Goal: Transaction & Acquisition: Download file/media

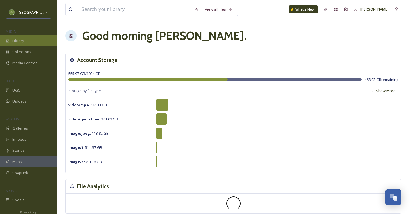
click at [16, 45] on div "Library" at bounding box center [28, 40] width 57 height 11
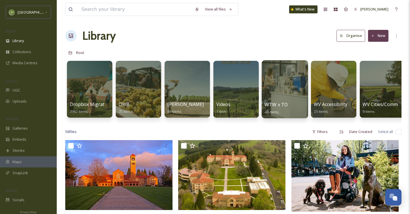
click at [273, 98] on div at bounding box center [284, 89] width 46 height 58
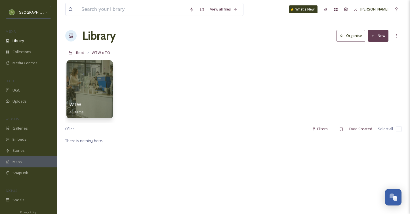
click at [98, 107] on div "WTW 43 items" at bounding box center [89, 108] width 41 height 14
click at [97, 107] on div "WTW 43 items" at bounding box center [89, 108] width 41 height 14
click at [103, 102] on div "WTW 43 items" at bounding box center [89, 108] width 41 height 14
click at [94, 82] on div at bounding box center [89, 89] width 46 height 58
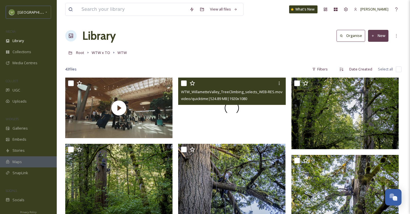
click at [234, 114] on div at bounding box center [231, 107] width 107 height 60
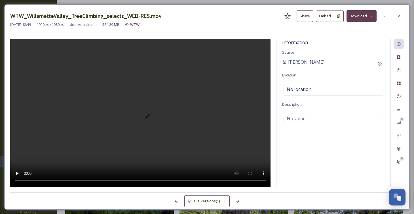
drag, startPoint x: 398, startPoint y: 15, endPoint x: 383, endPoint y: 23, distance: 17.6
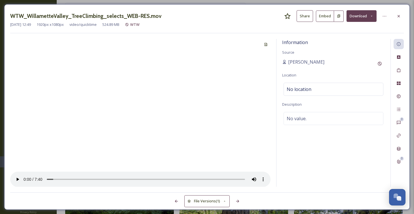
click at [398, 15] on icon at bounding box center [399, 16] width 5 height 5
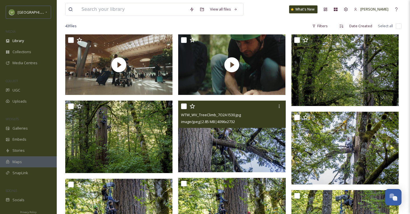
scroll to position [44, 0]
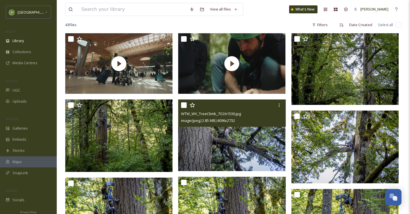
click at [214, 133] on img at bounding box center [231, 134] width 107 height 71
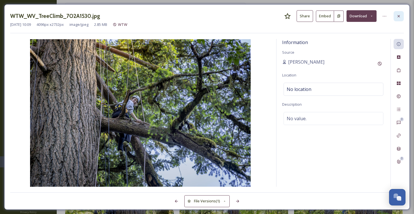
click at [400, 17] on icon at bounding box center [399, 16] width 5 height 5
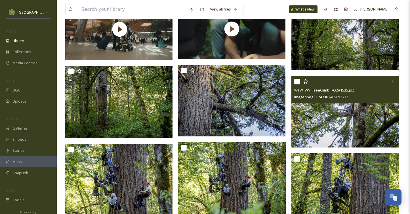
scroll to position [81, 0]
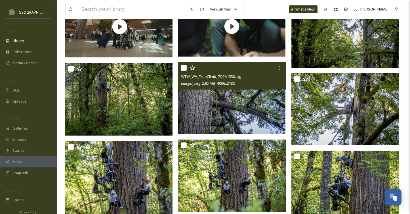
click at [186, 68] on input "checkbox" at bounding box center [184, 68] width 6 height 6
checkbox input "true"
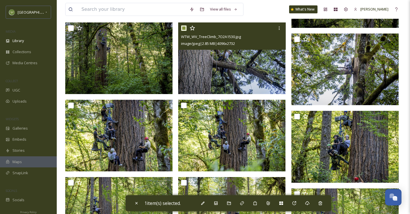
scroll to position [121, 0]
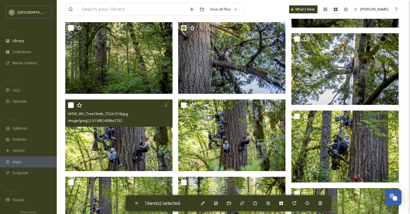
click at [69, 108] on div at bounding box center [119, 105] width 103 height 10
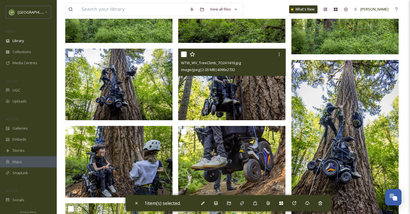
scroll to position [327, 0]
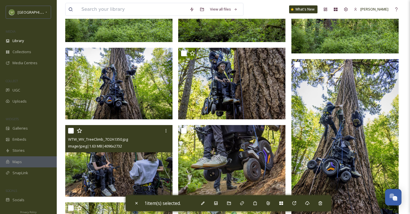
click at [72, 132] on input "checkbox" at bounding box center [71, 131] width 6 height 6
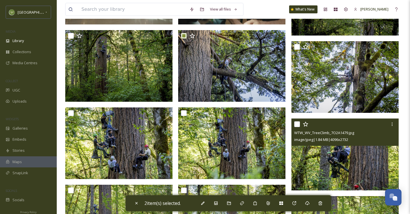
scroll to position [0, 0]
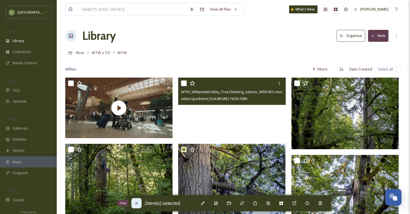
click at [139, 203] on div "Close" at bounding box center [136, 203] width 10 height 10
checkbox input "false"
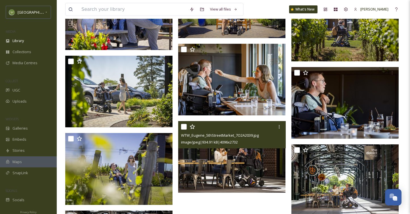
scroll to position [949, 0]
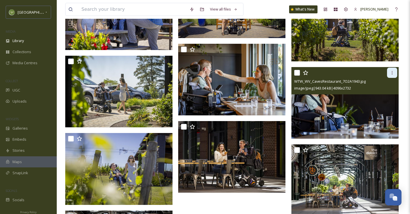
click at [391, 73] on icon at bounding box center [392, 72] width 5 height 5
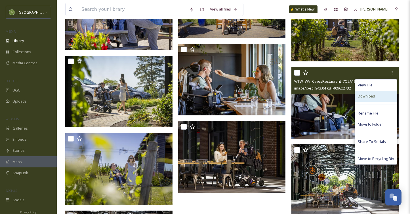
click at [380, 96] on div "Download" at bounding box center [376, 95] width 42 height 11
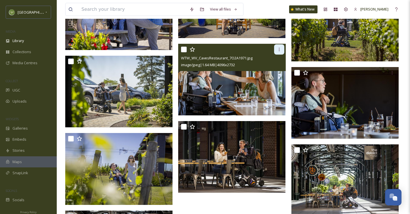
click at [279, 51] on div at bounding box center [279, 49] width 10 height 10
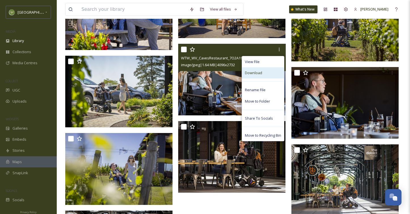
click at [271, 70] on div "Download" at bounding box center [263, 72] width 42 height 11
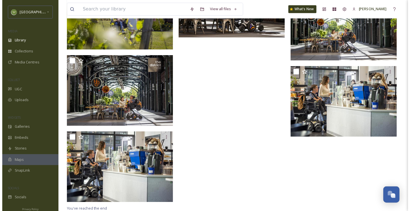
scroll to position [1104, 0]
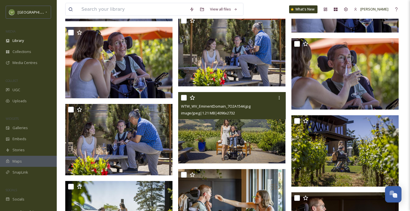
scroll to position [781, 0]
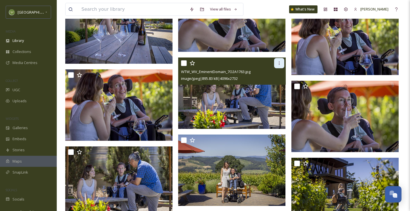
click at [277, 62] on div at bounding box center [279, 63] width 10 height 10
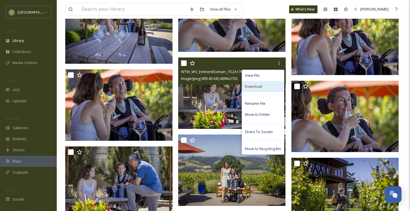
click at [262, 85] on div "Download" at bounding box center [263, 86] width 42 height 11
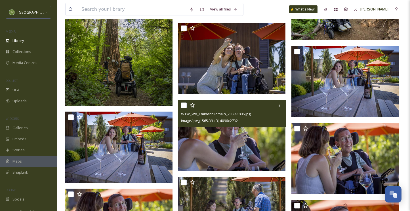
scroll to position [654, 0]
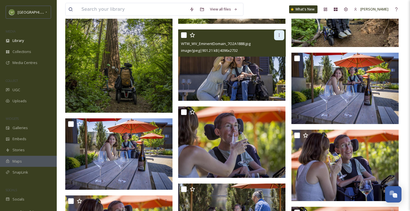
click at [281, 37] on icon at bounding box center [279, 35] width 5 height 5
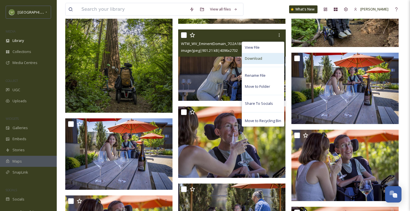
click at [275, 56] on div "Download" at bounding box center [263, 58] width 42 height 11
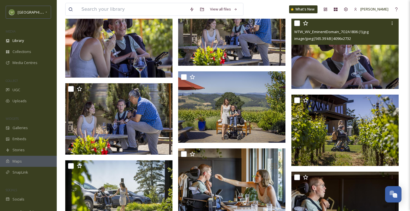
scroll to position [929, 0]
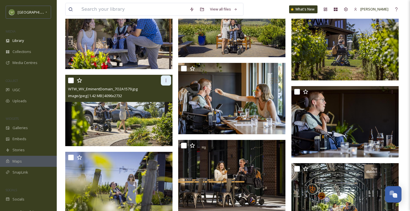
click at [169, 82] on div at bounding box center [166, 80] width 10 height 10
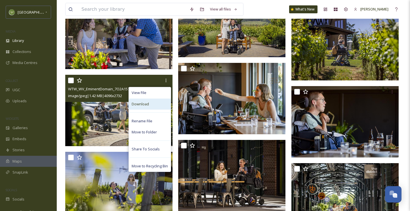
click at [140, 107] on div "Download" at bounding box center [150, 104] width 42 height 11
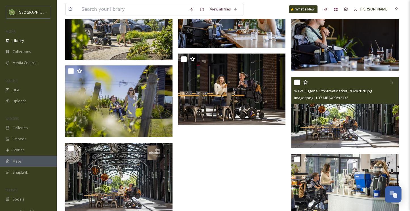
scroll to position [1018, 0]
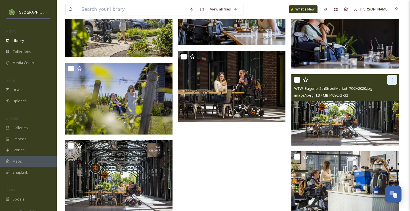
click at [393, 78] on icon at bounding box center [392, 80] width 5 height 5
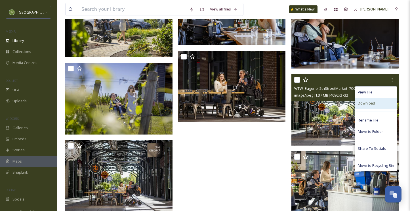
click at [368, 105] on span "Download" at bounding box center [366, 103] width 17 height 5
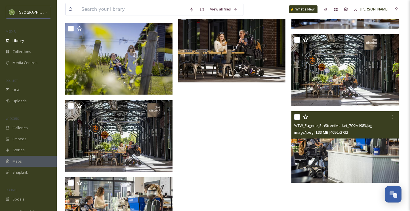
scroll to position [1058, 0]
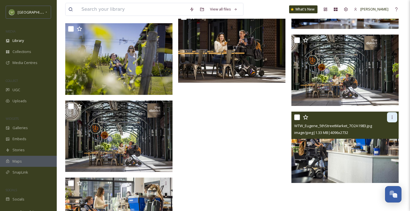
click at [390, 118] on icon at bounding box center [392, 117] width 5 height 5
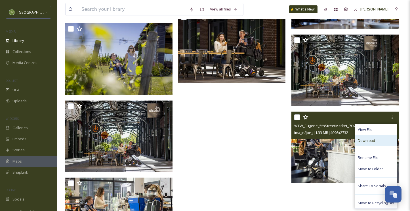
click at [361, 139] on span "Download" at bounding box center [366, 140] width 17 height 5
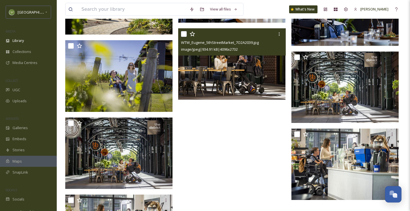
scroll to position [1037, 0]
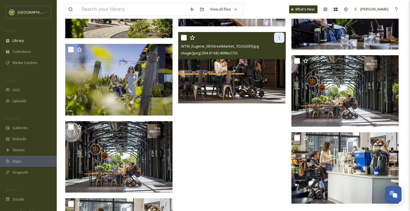
click at [278, 39] on icon at bounding box center [279, 37] width 5 height 5
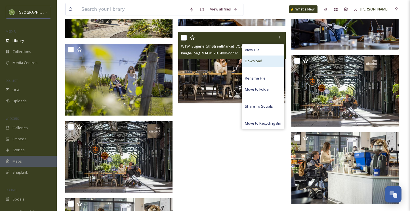
click at [254, 62] on span "Download" at bounding box center [253, 60] width 17 height 5
